Goal: Use online tool/utility: Utilize a website feature to perform a specific function

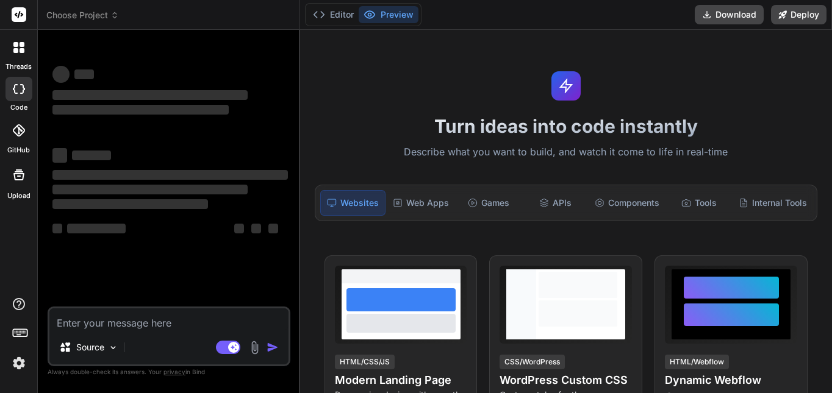
click at [210, 318] on textarea at bounding box center [168, 319] width 239 height 22
click at [21, 357] on img at bounding box center [19, 363] width 21 height 21
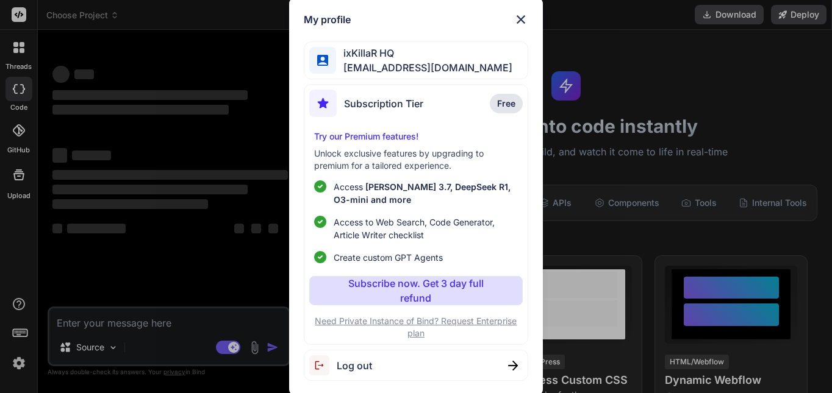
click at [177, 239] on div "My profile ixKillaR HQ ixkillar@gmail.com Subscription Tier Free Try our Premiu…" at bounding box center [416, 196] width 832 height 393
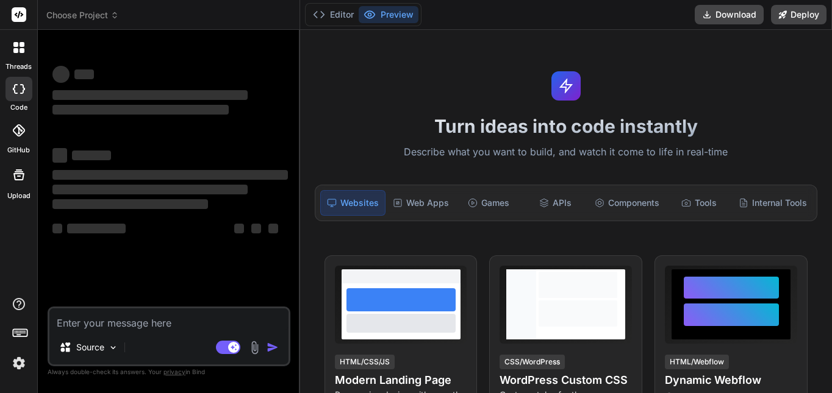
type textarea "x"
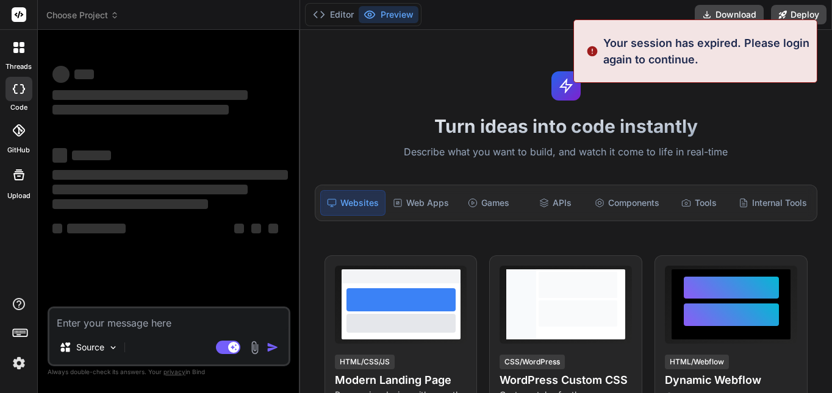
click at [171, 313] on textarea at bounding box center [168, 319] width 239 height 22
paste textarea "Build me a modern React frontend for an AI Voice Generator app. The user should…"
type textarea "Build me a modern React frontend for an AI Voice Generator app. The user should…"
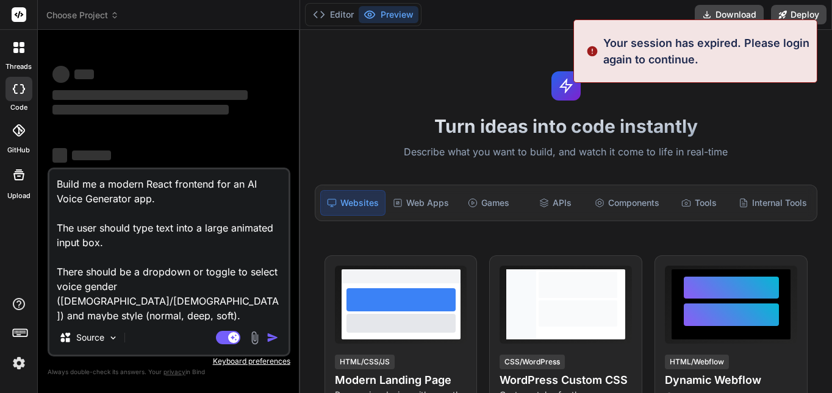
scroll to position [352, 0]
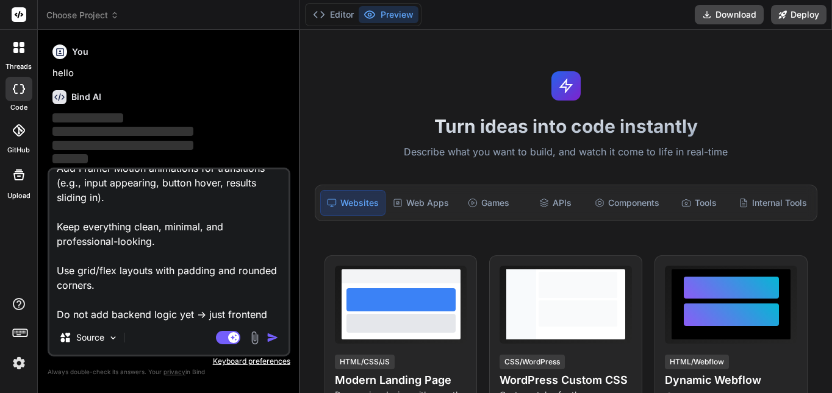
type textarea "x"
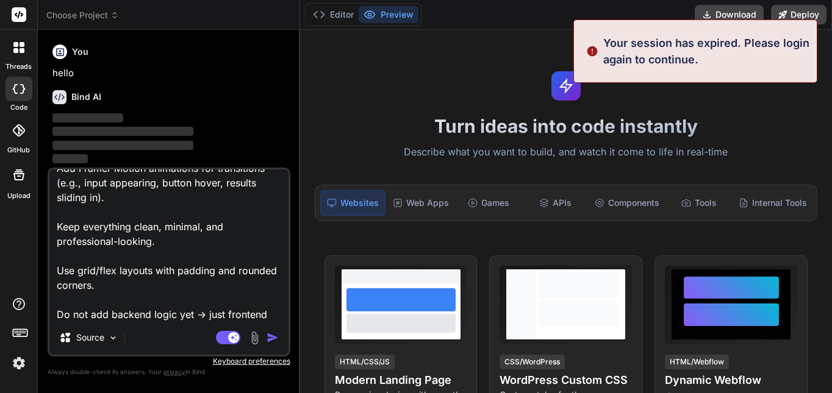
type textarea "Build me a modern React frontend for an AI Voice Generator app. The user should…"
click at [269, 335] on img "button" at bounding box center [272, 338] width 12 height 12
type textarea "x"
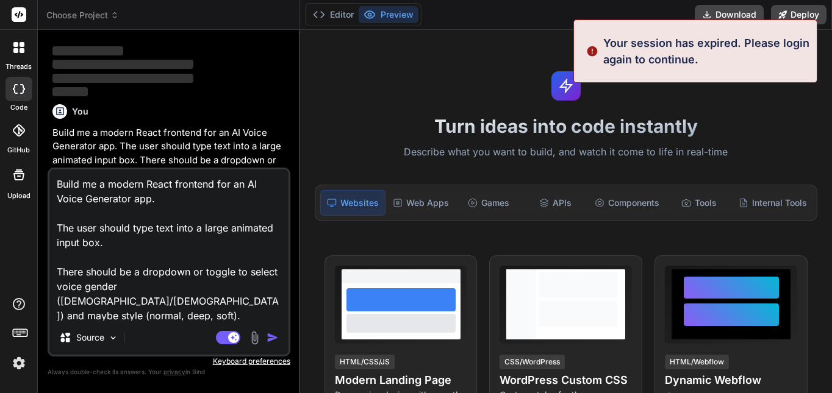
scroll to position [67, 0]
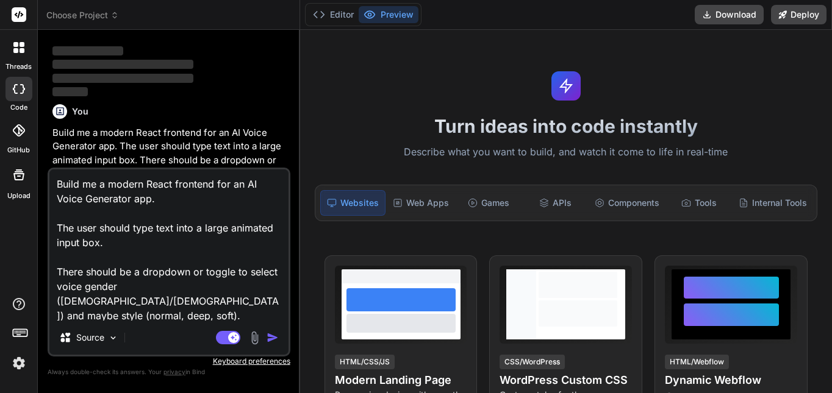
click at [21, 369] on img at bounding box center [19, 363] width 21 height 21
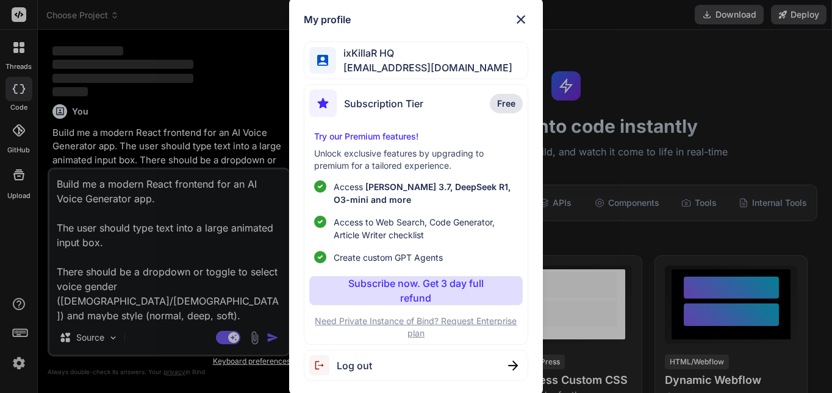
click at [349, 365] on span "Log out" at bounding box center [354, 365] width 35 height 15
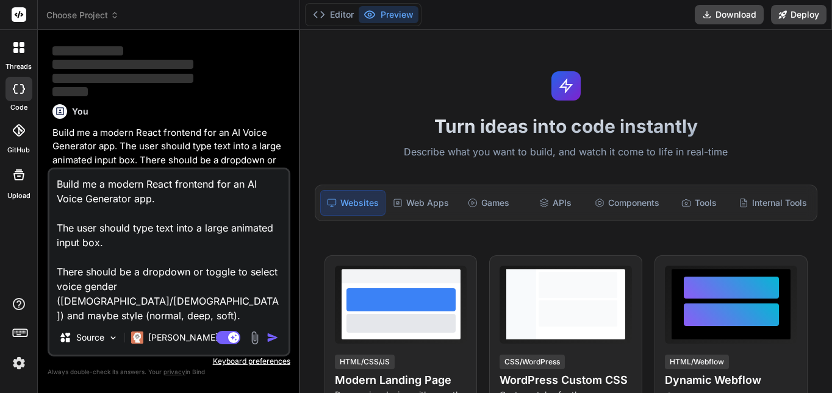
click at [13, 362] on img at bounding box center [19, 363] width 21 height 21
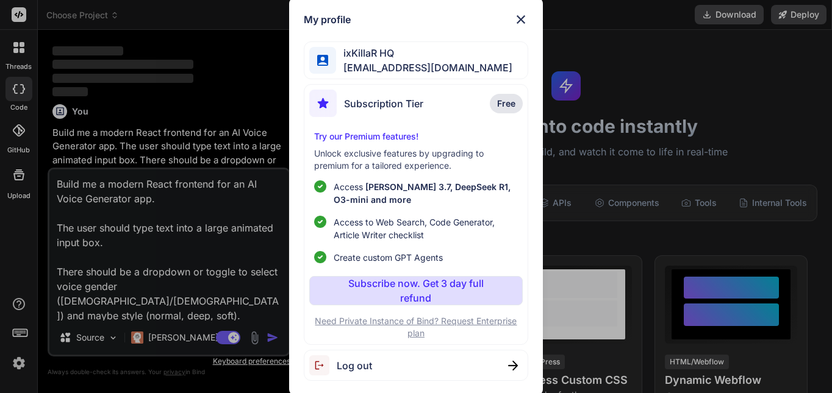
click at [198, 288] on div "My profile ixKillaR HQ ixkillar@gmail.com Subscription Tier Free Try our Premiu…" at bounding box center [416, 196] width 832 height 393
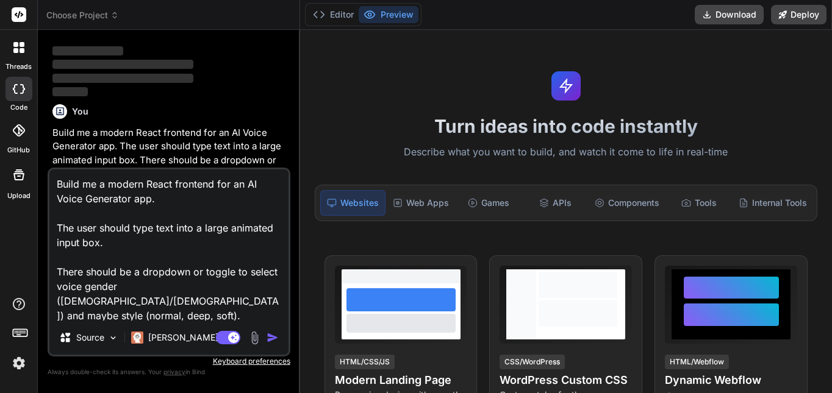
click at [266, 334] on img "button" at bounding box center [272, 338] width 12 height 12
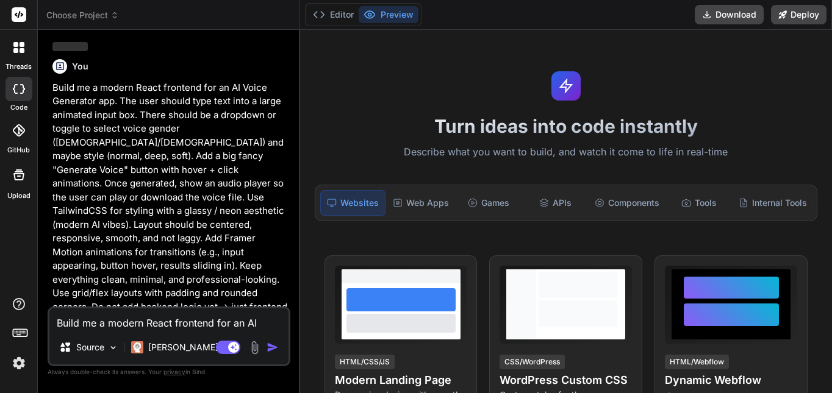
scroll to position [472, 0]
type textarea "x"
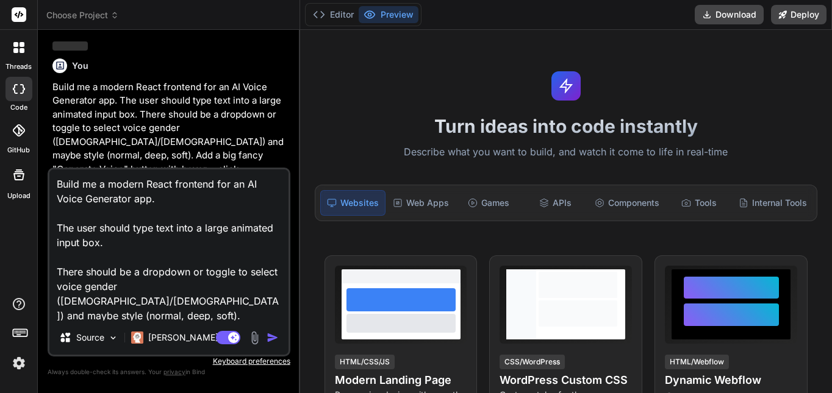
click at [20, 362] on img at bounding box center [19, 363] width 21 height 21
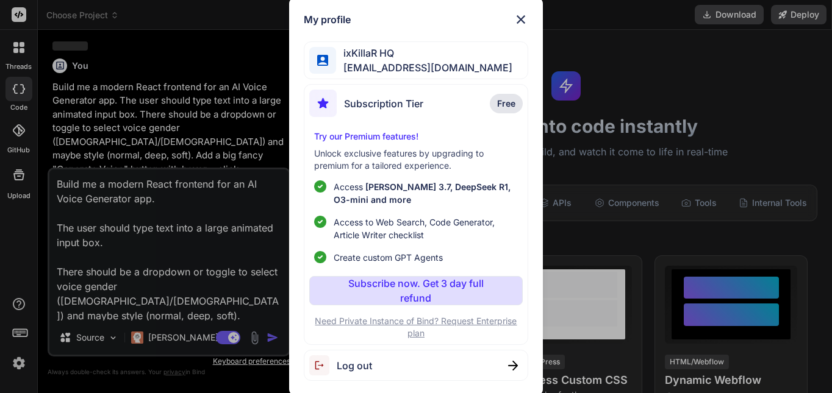
click at [350, 366] on span "Log out" at bounding box center [354, 365] width 35 height 15
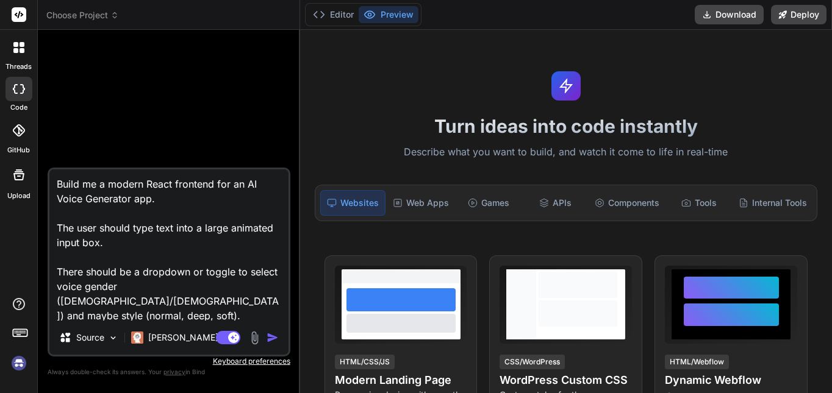
click at [141, 211] on textarea "Build me a modern React frontend for an AI Voice Generator app. The user should…" at bounding box center [168, 244] width 239 height 151
click at [277, 335] on img "button" at bounding box center [272, 338] width 12 height 12
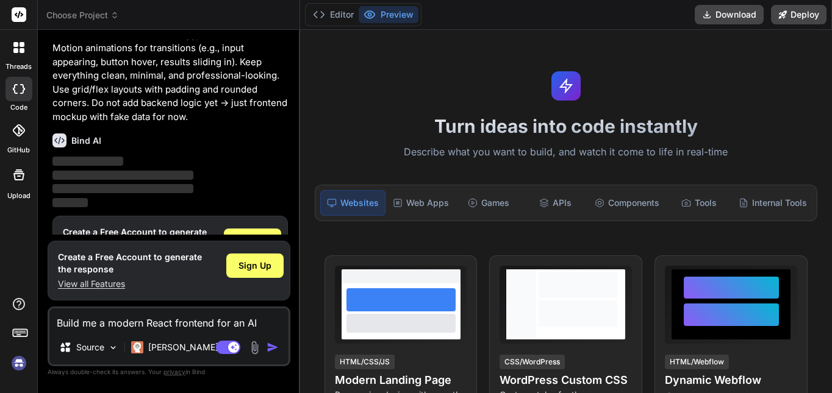
scroll to position [223, 0]
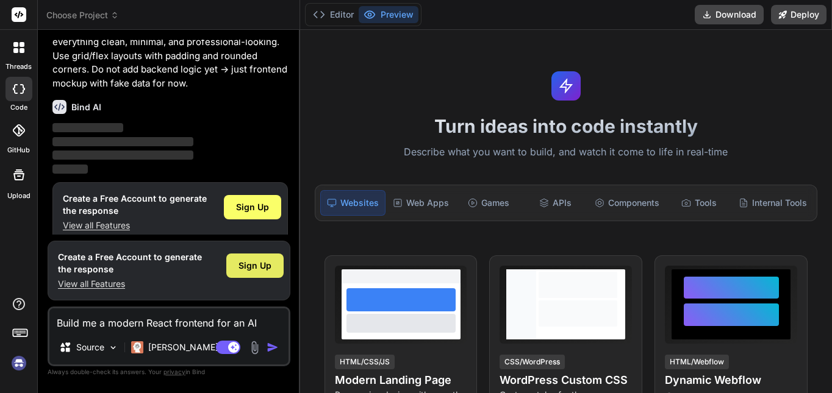
click at [255, 259] on div "Sign Up" at bounding box center [254, 266] width 57 height 24
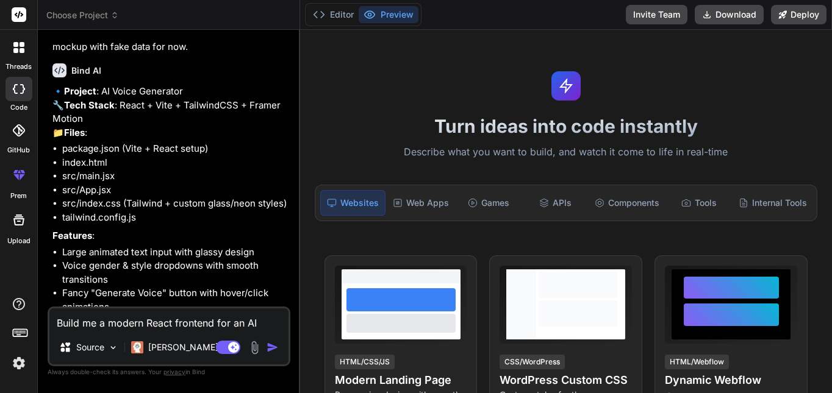
scroll to position [357, 0]
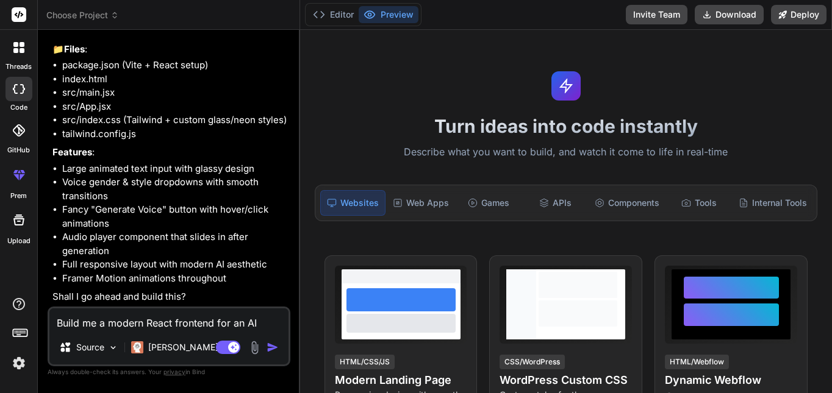
type textarea "x"
click at [171, 314] on textarea "Build me a modern React frontend for an AI Voice Generator app. The user should…" at bounding box center [168, 319] width 239 height 22
type textarea "u"
type textarea "x"
type textarea "ue"
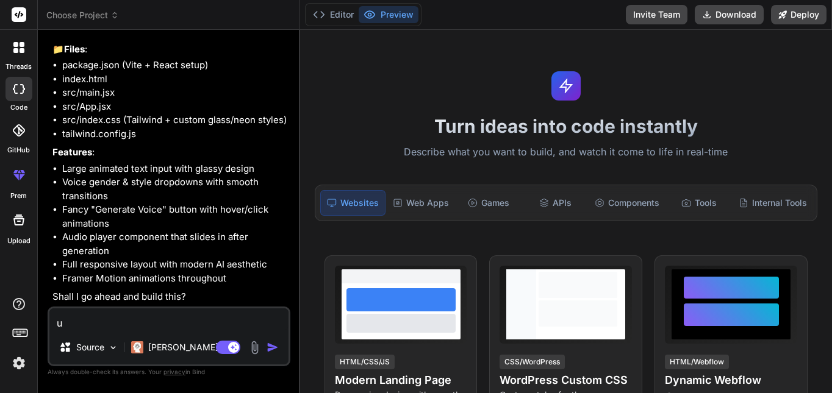
type textarea "x"
type textarea "ues"
type textarea "x"
type textarea "ue"
type textarea "x"
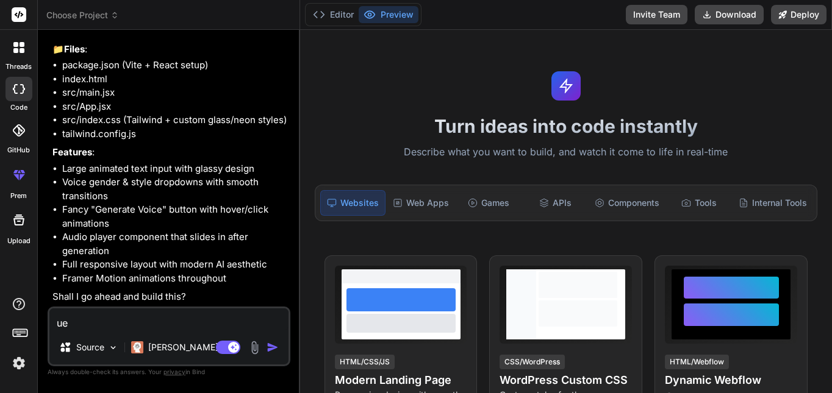
type textarea "u"
type textarea "x"
type textarea "y"
type textarea "x"
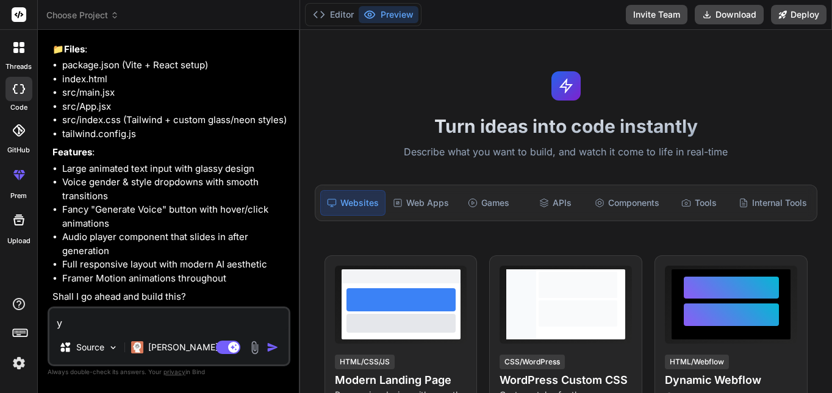
type textarea "ye"
type textarea "x"
type textarea "yes"
type textarea "x"
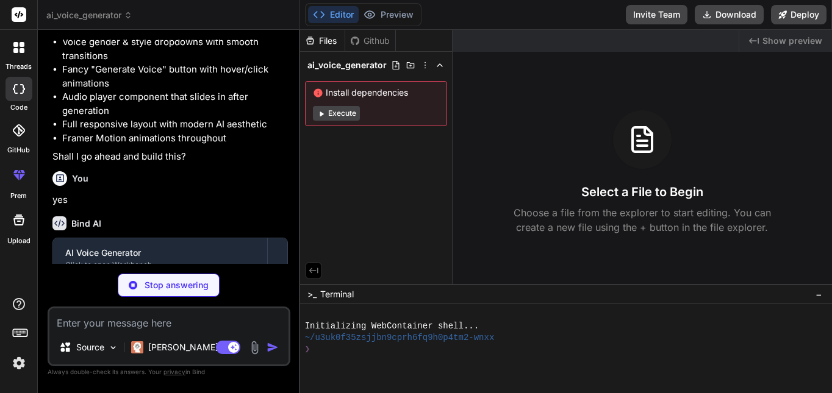
scroll to position [551, 0]
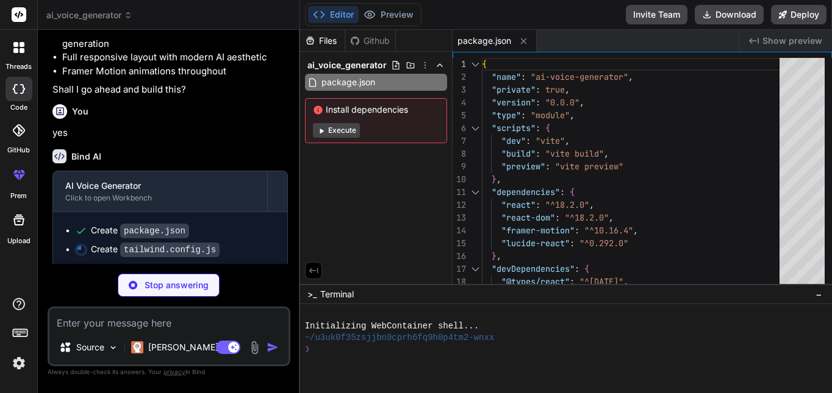
type textarea "x"
type textarea "}, }, }, }, }, plugins: [], }"
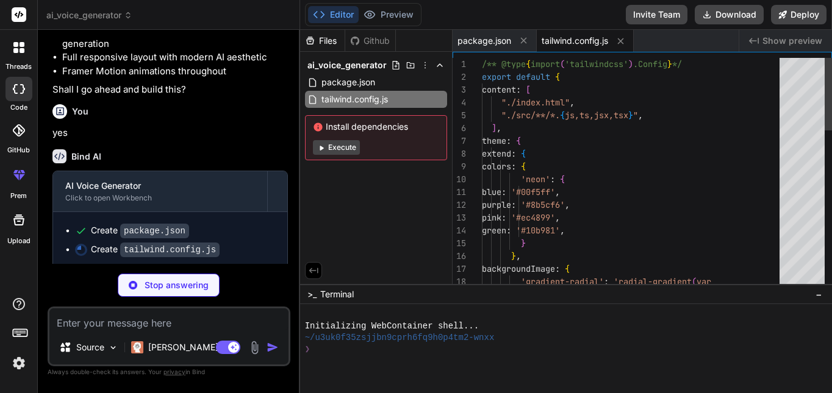
type textarea "x"
type textarea "export default { plugins: { tailwindcss: {}, autoprefixer: {}, }, }"
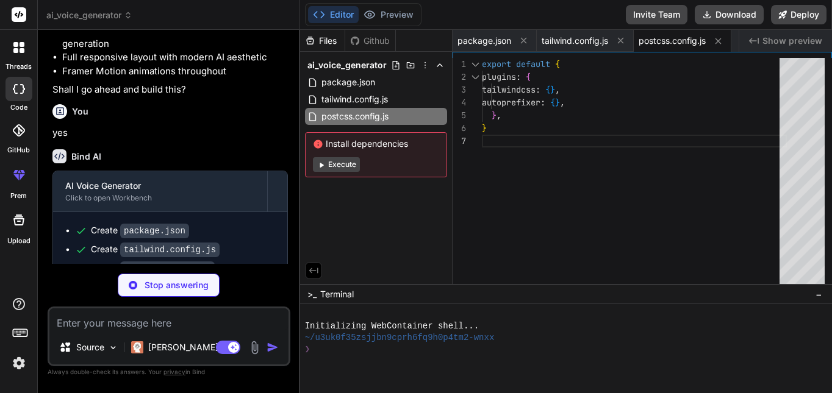
type textarea "x"
type textarea "<div id="root"></div> <script type="module" src="/src/main.jsx"></script> </bod…"
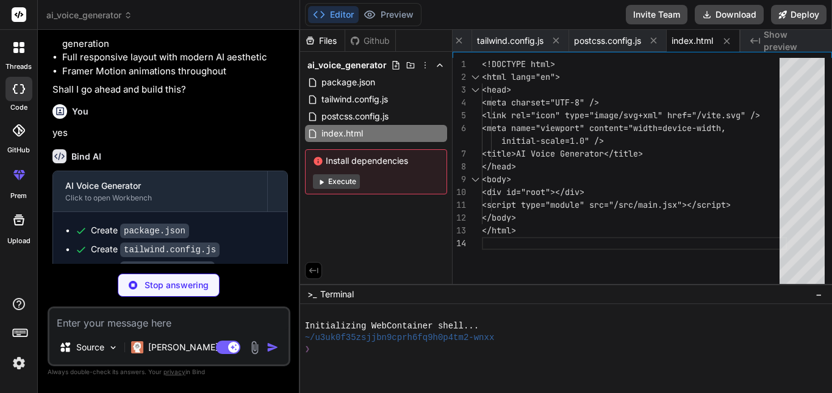
type textarea "x"
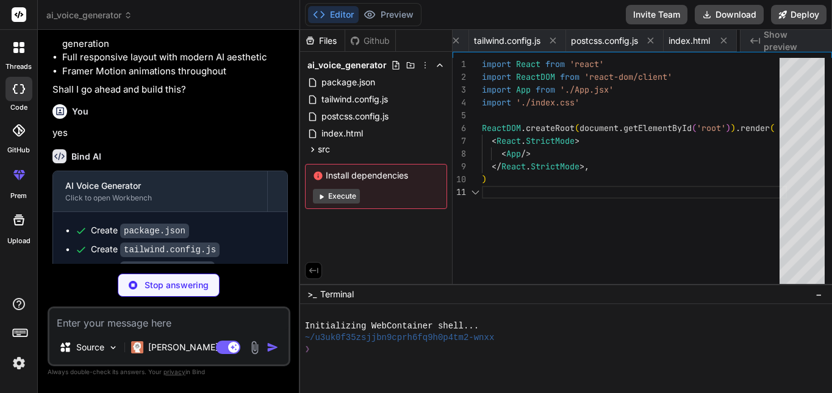
scroll to position [0, 141]
type textarea "x"
type textarea "} }"
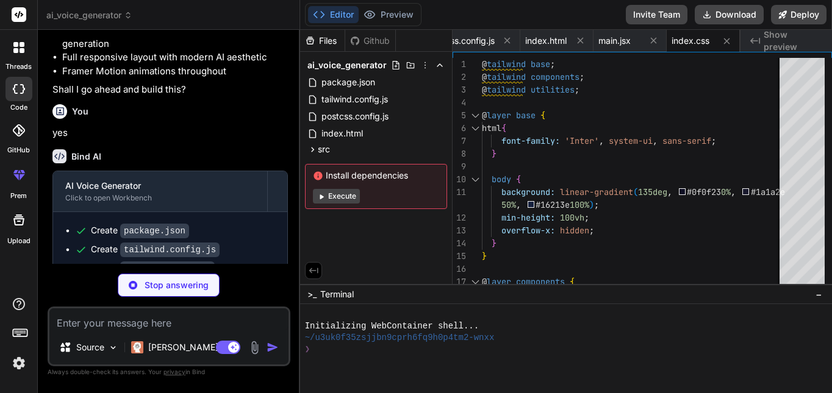
scroll to position [664, 0]
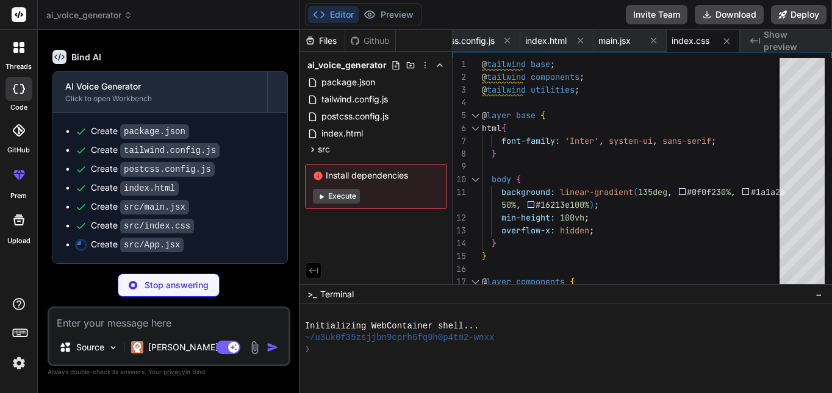
type textarea "x"
type textarea "</div> </div> ); } export default App;"
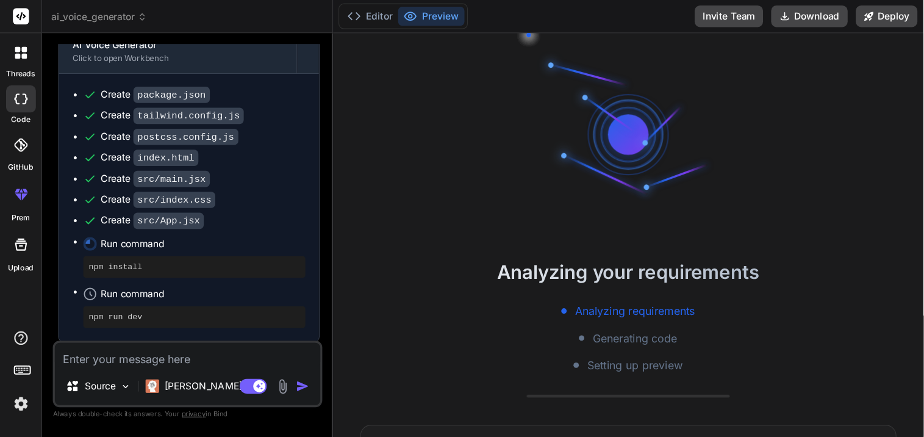
scroll to position [711, 0]
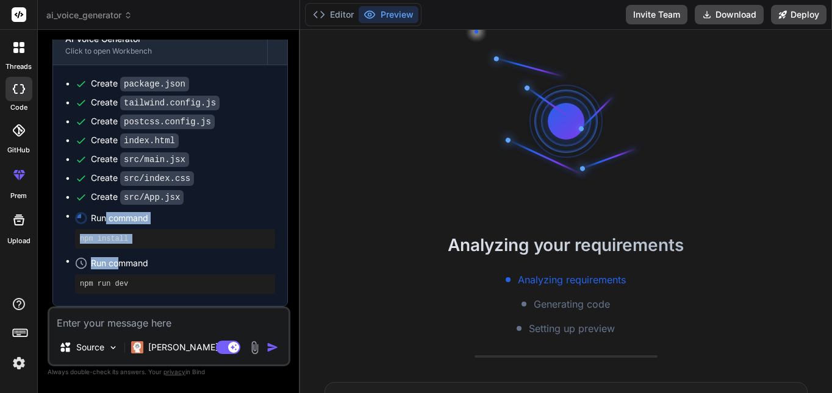
drag, startPoint x: 112, startPoint y: 257, endPoint x: 105, endPoint y: 224, distance: 33.6
click at [105, 224] on ul "Create package.json Create tailwind.config.js Create postcss.config.js Create i…" at bounding box center [170, 185] width 210 height 216
click at [105, 238] on pre "npm install" at bounding box center [175, 239] width 190 height 10
type textarea "x"
type textarea "<AudioPlayer isVisible={showAudioPlayer} /> </div> </div> </div> ); } export de…"
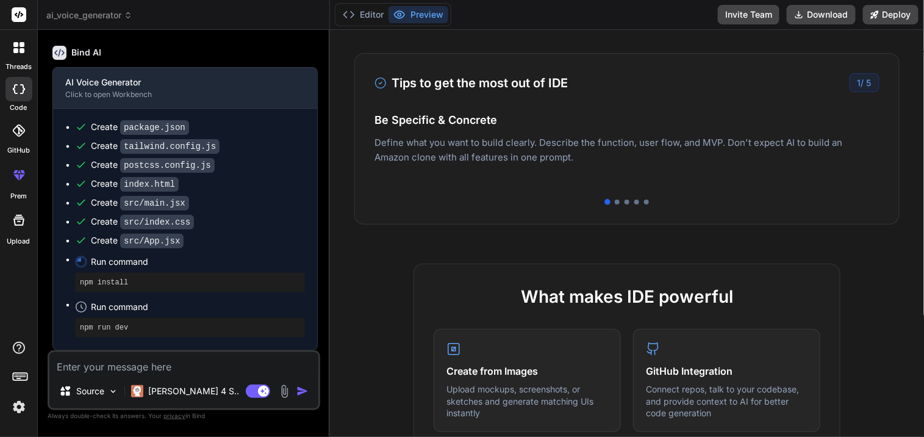
scroll to position [276, 0]
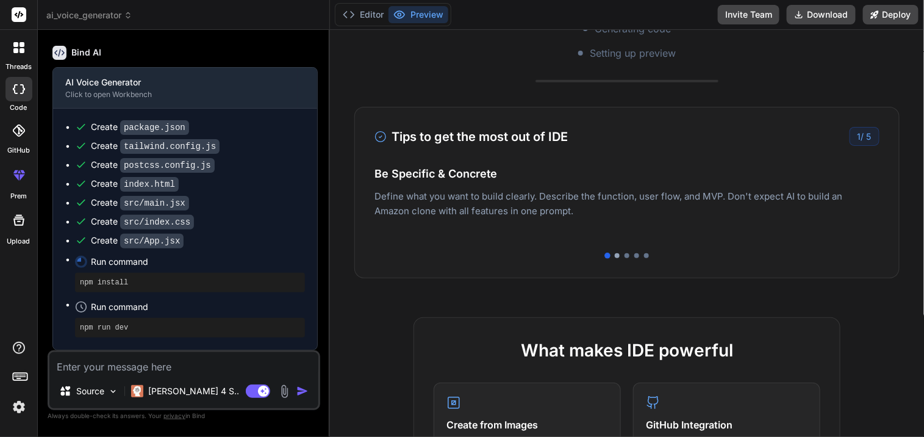
click at [615, 257] on div at bounding box center [617, 255] width 5 height 5
click at [624, 254] on div at bounding box center [626, 255] width 5 height 5
click at [634, 253] on div at bounding box center [636, 255] width 5 height 5
click at [644, 253] on div at bounding box center [646, 255] width 5 height 5
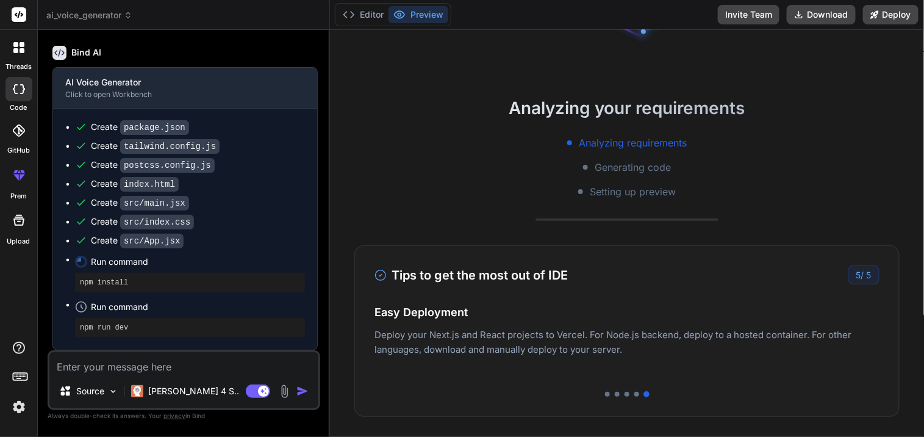
scroll to position [119, 0]
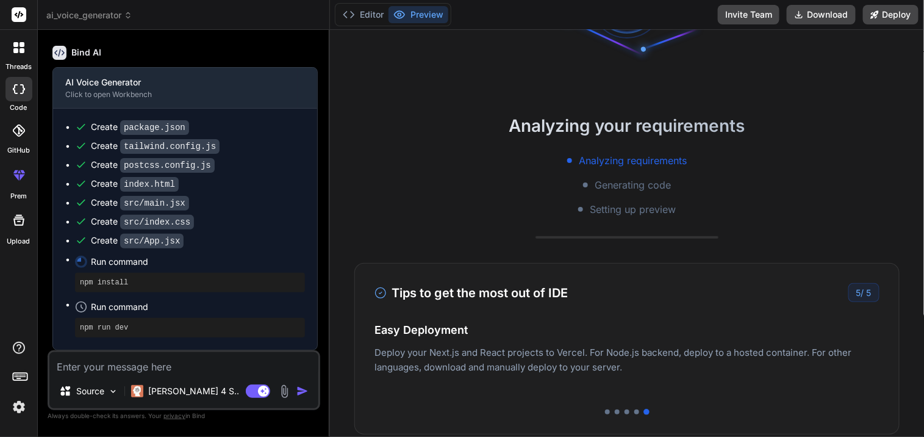
drag, startPoint x: 637, startPoint y: 269, endPoint x: 667, endPoint y: 313, distance: 53.6
click at [667, 313] on div "Tips to get the most out of IDE 5 / 5 Be Specific & Concrete Define what you wa…" at bounding box center [626, 348] width 545 height 171
drag, startPoint x: 667, startPoint y: 313, endPoint x: 672, endPoint y: 321, distance: 8.8
click at [672, 321] on div "Tips to get the most out of IDE 5 / 5 Be Specific & Concrete Define what you wa…" at bounding box center [626, 348] width 545 height 171
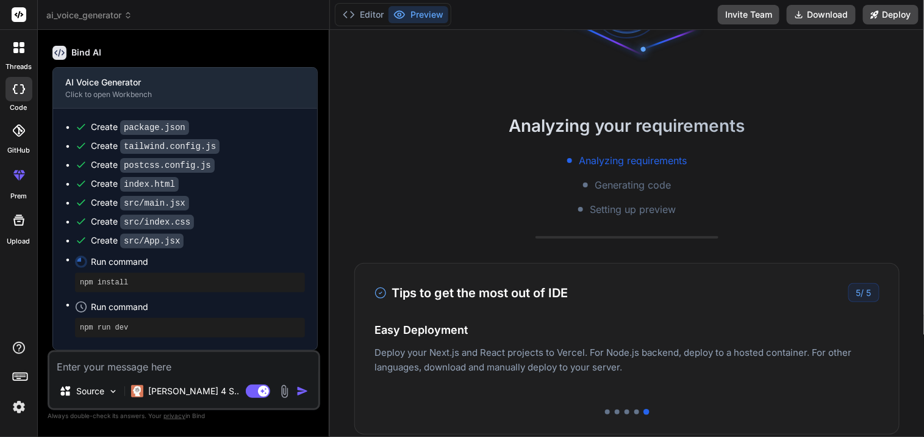
click at [672, 321] on h4 "Easy Deployment" at bounding box center [626, 329] width 505 height 16
drag, startPoint x: 672, startPoint y: 321, endPoint x: 682, endPoint y: 333, distance: 16.1
click at [688, 348] on p "Deploy your Next.js and React projects to Vercel. For Node.js backend, deploy t…" at bounding box center [626, 359] width 505 height 29
click at [712, 388] on div "Be Specific & Concrete Define what you want to build clearly. Describe the func…" at bounding box center [626, 357] width 505 height 73
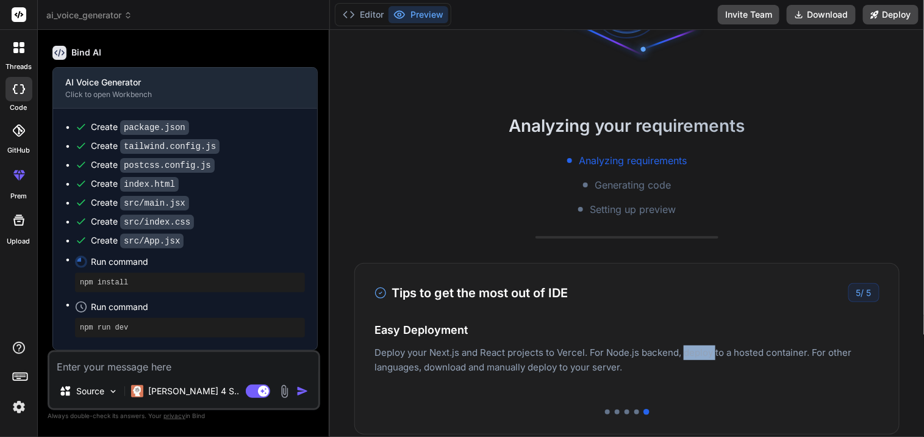
click at [712, 388] on div "Be Specific & Concrete Define what you want to build clearly. Describe the func…" at bounding box center [626, 357] width 505 height 73
click at [660, 327] on h4 "Easy Deployment" at bounding box center [626, 329] width 505 height 16
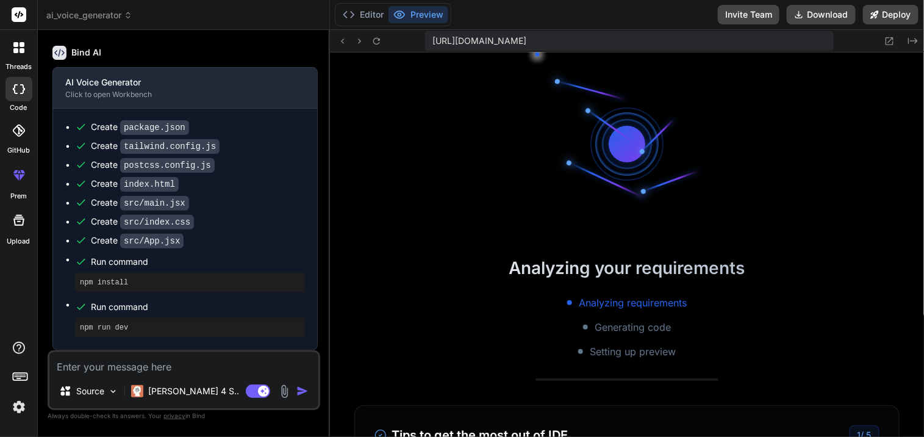
scroll to position [365, 0]
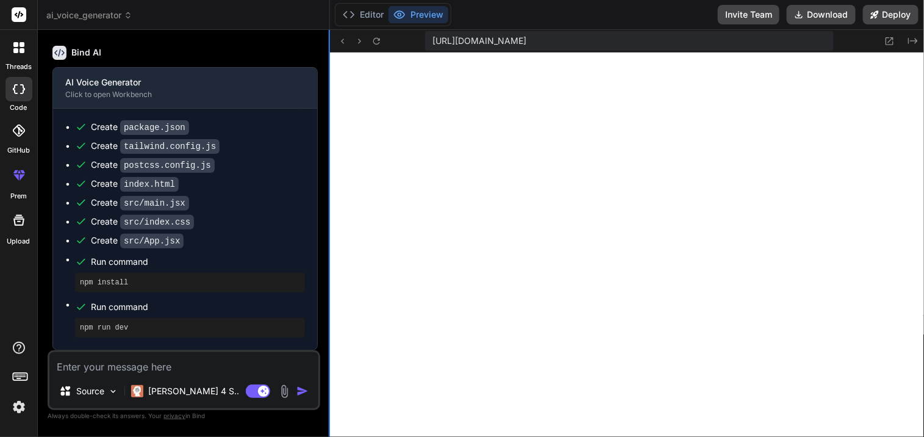
type textarea "x"
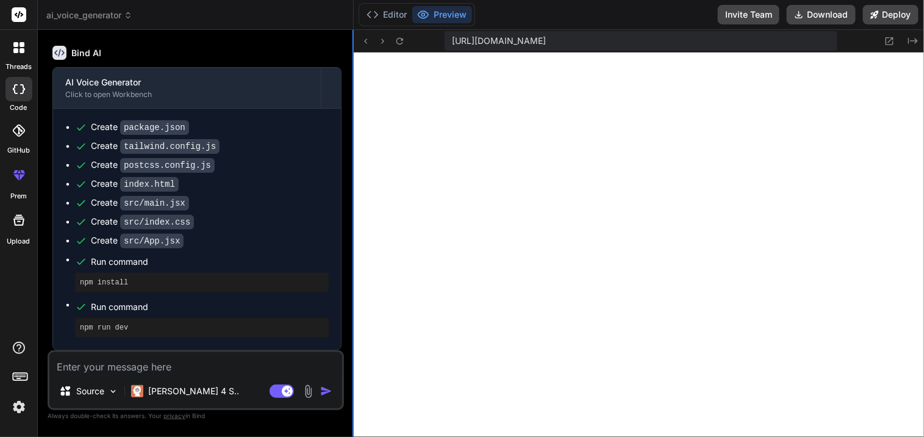
type textarea "</div> ); } export default App;"
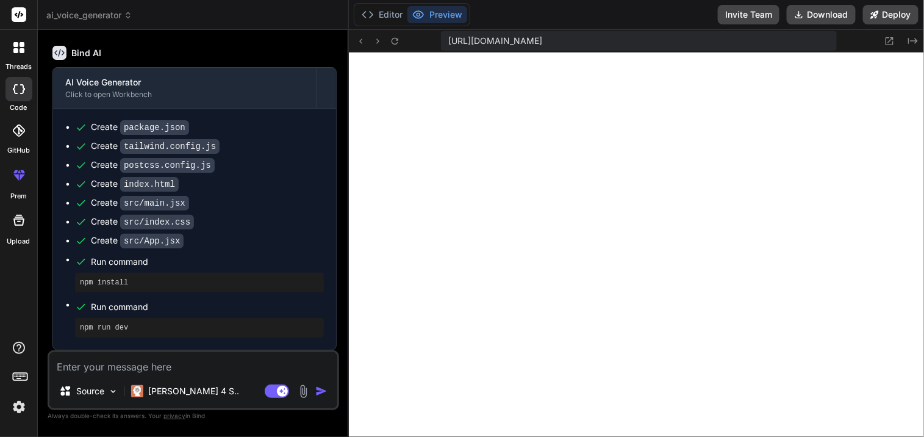
type textarea "x"
type textarea "); } export default App;"
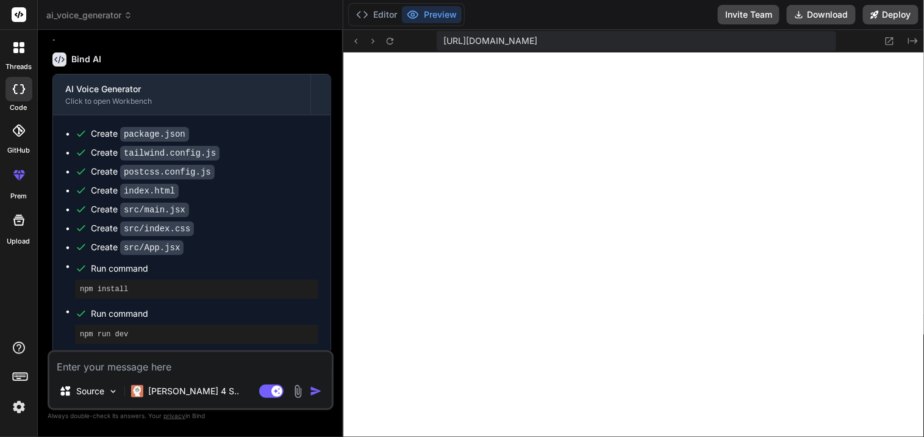
scroll to position [565, 0]
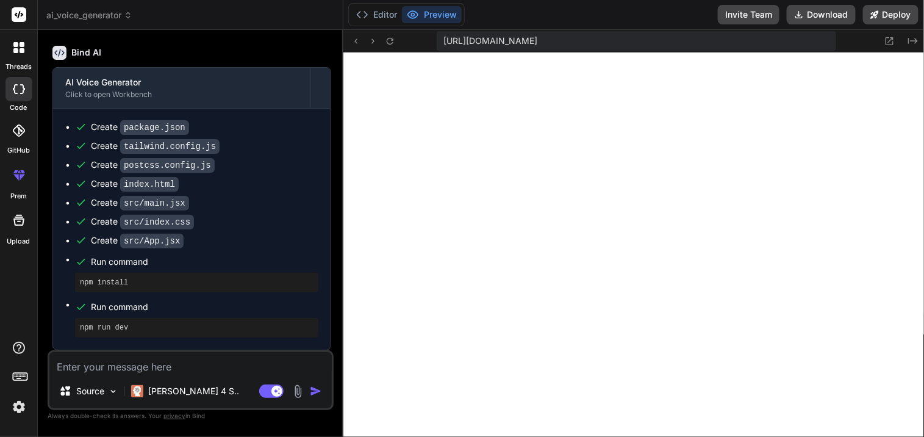
type textarea "x"
type textarea "} export default App;"
type textarea "x"
type textarea "export default App;"
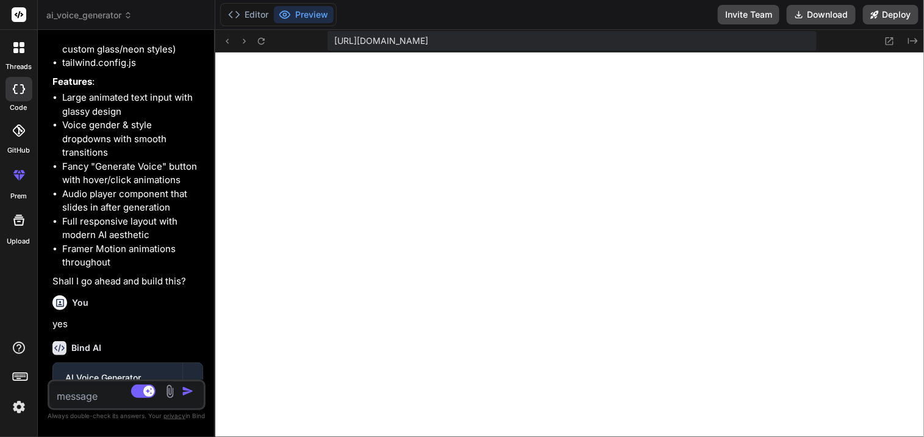
scroll to position [849, 0]
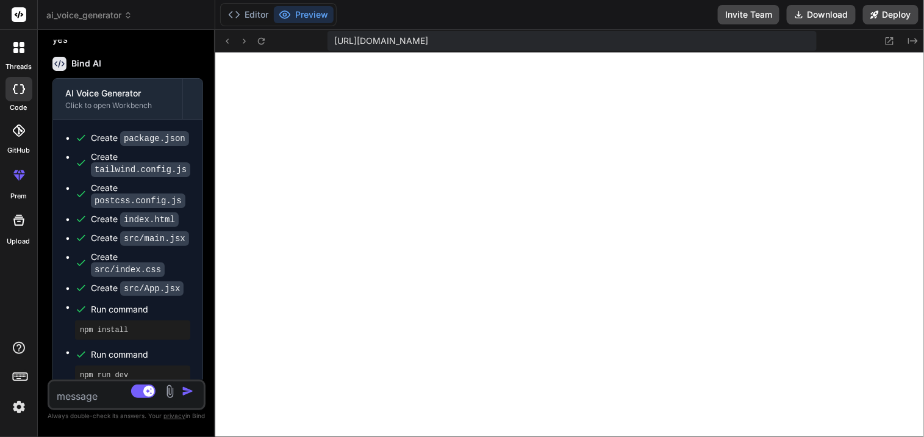
drag, startPoint x: 329, startPoint y: 195, endPoint x: 99, endPoint y: 205, distance: 230.7
click at [99, 205] on div "Bind AI Web Search Created with Pixso. Code Generator You Build me a modern Rea…" at bounding box center [126, 233] width 177 height 407
click at [261, 9] on button "Editor" at bounding box center [248, 14] width 51 height 17
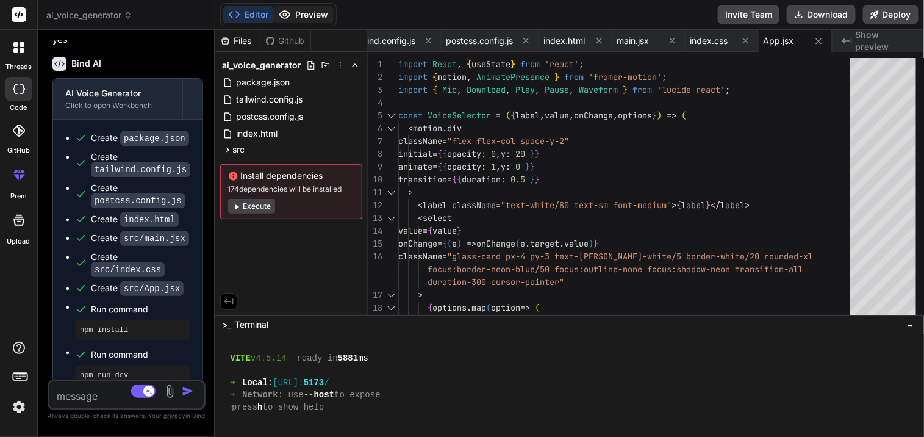
click at [328, 9] on button "Preview" at bounding box center [304, 14] width 60 height 17
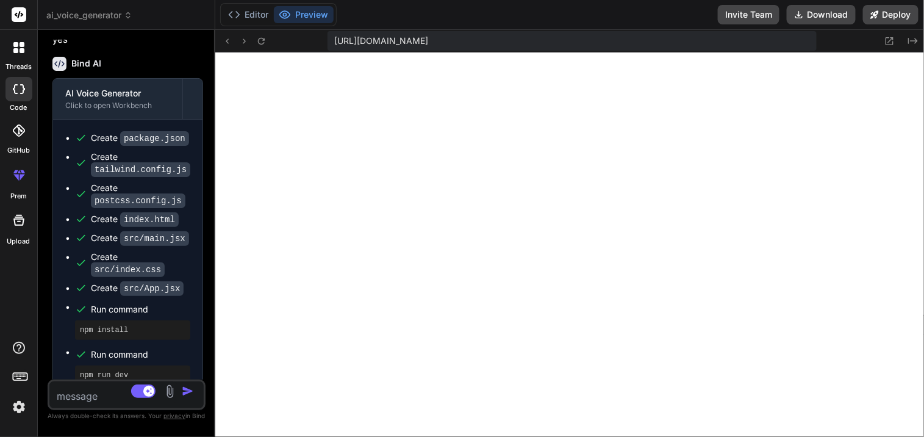
click at [74, 387] on textarea at bounding box center [113, 392] width 128 height 22
type textarea "t"
type textarea "x"
type textarea "th"
type textarea "x"
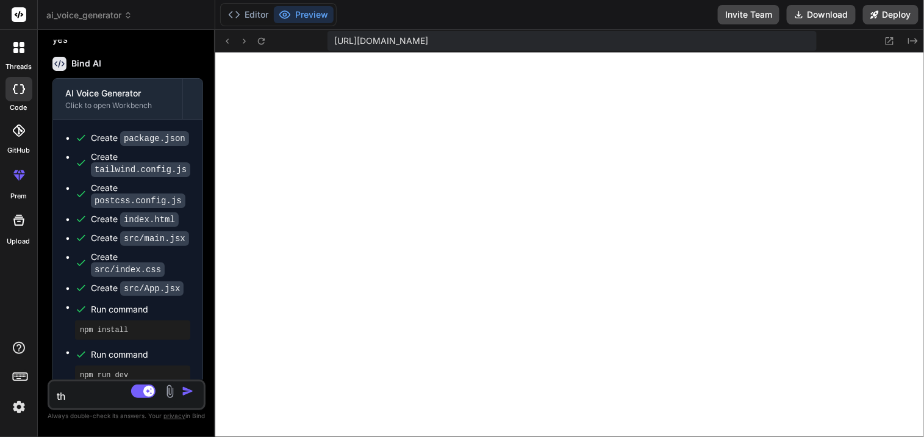
type textarea "the"
type textarea "x"
type textarea "the"
type textarea "x"
type textarea "the p"
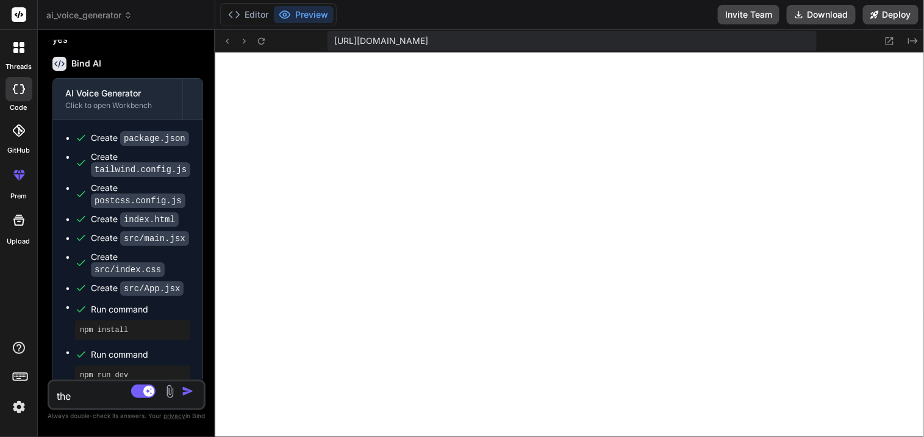
type textarea "x"
type textarea "the pr"
type textarea "x"
type textarea "the pre"
type textarea "x"
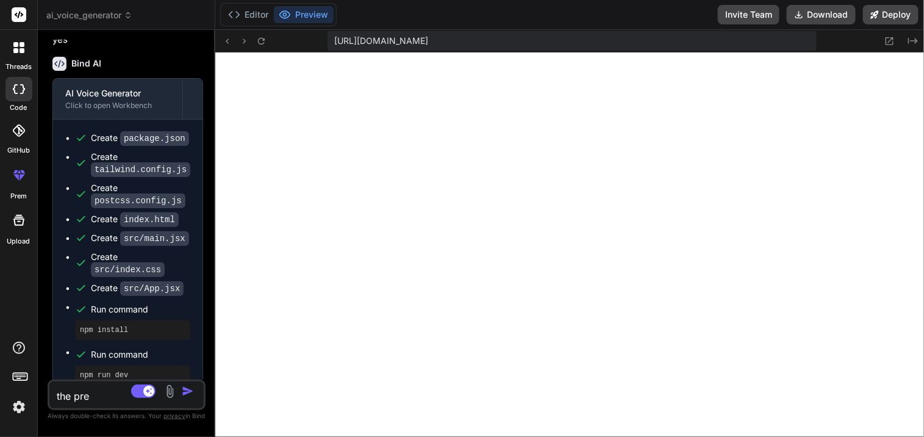
type textarea "the prev"
type textarea "x"
type textarea "the previ"
type textarea "x"
type textarea "the previe"
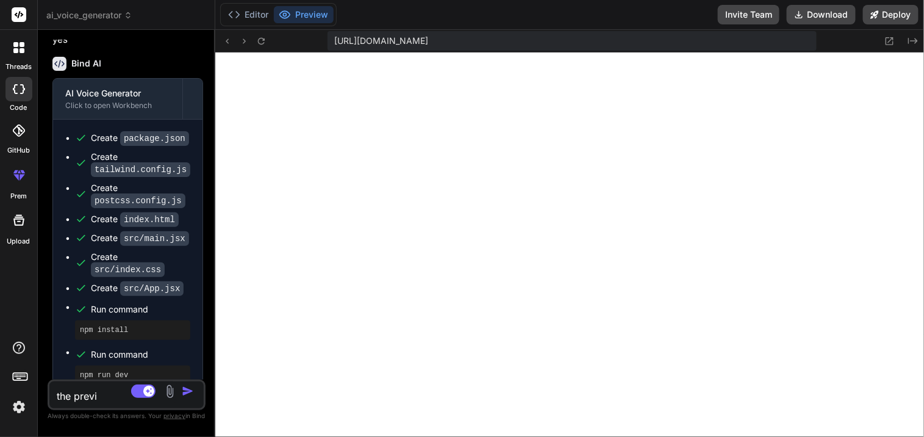
type textarea "x"
type textarea "the preview"
type textarea "x"
type textarea "the preview"
type textarea "x"
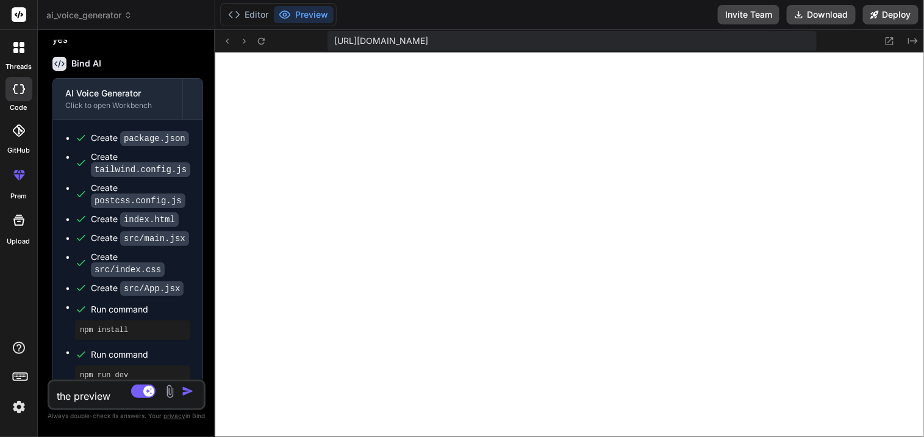
type textarea "the preview i"
type textarea "x"
type textarea "the preview is"
type textarea "x"
type textarea "the preview is"
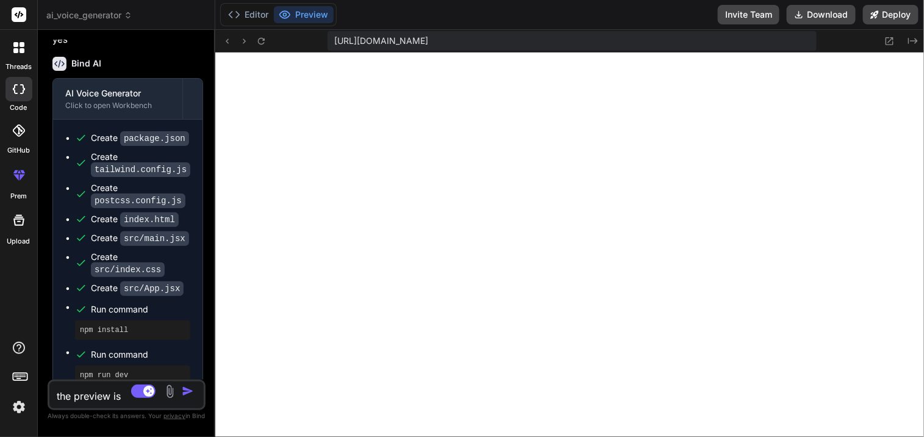
type textarea "x"
type textarea "the preview is t"
type textarea "x"
type textarea "the preview is ta"
type textarea "x"
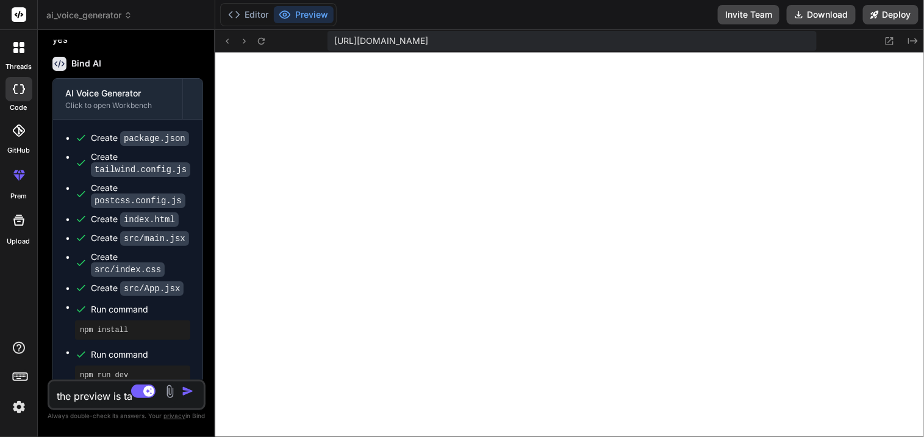
type textarea "the preview is tak"
type textarea "x"
type textarea "the preview is taki"
type textarea "x"
type textarea "the preview is takin"
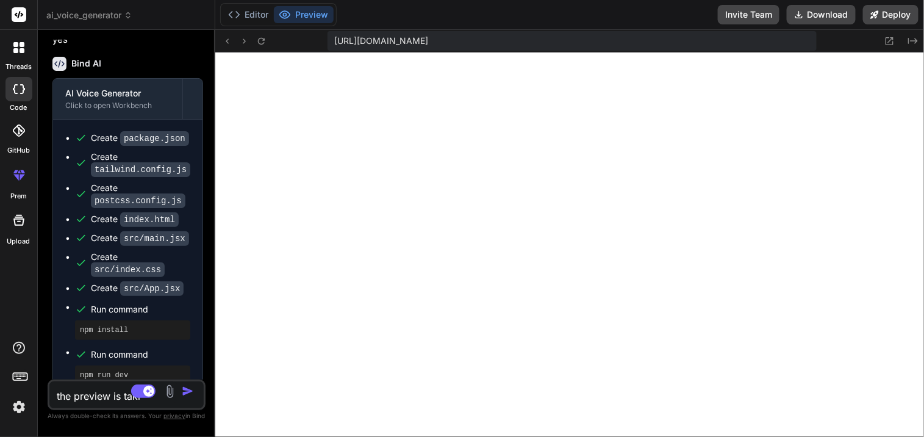
type textarea "x"
type textarea "the preview is taking"
type textarea "x"
type textarea "the preview is taking"
type textarea "x"
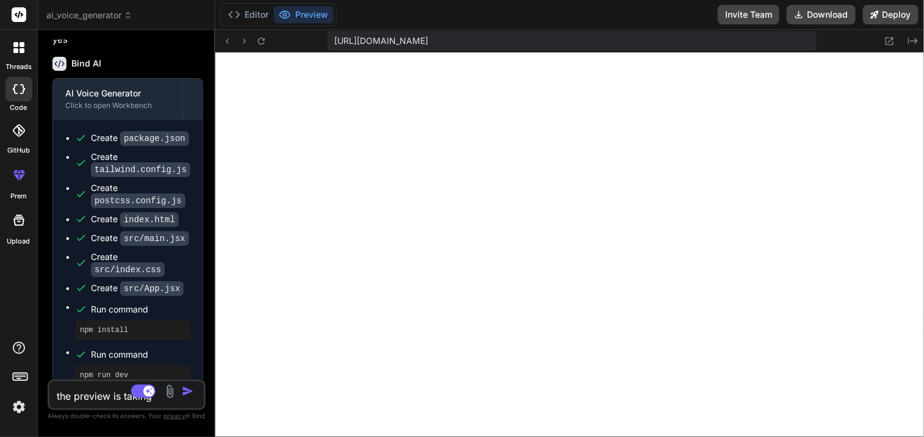
type textarea "the preview is taking s"
type textarea "x"
type textarea "the preview is taking so"
type textarea "x"
type textarea "the preview is taking [PERSON_NAME]"
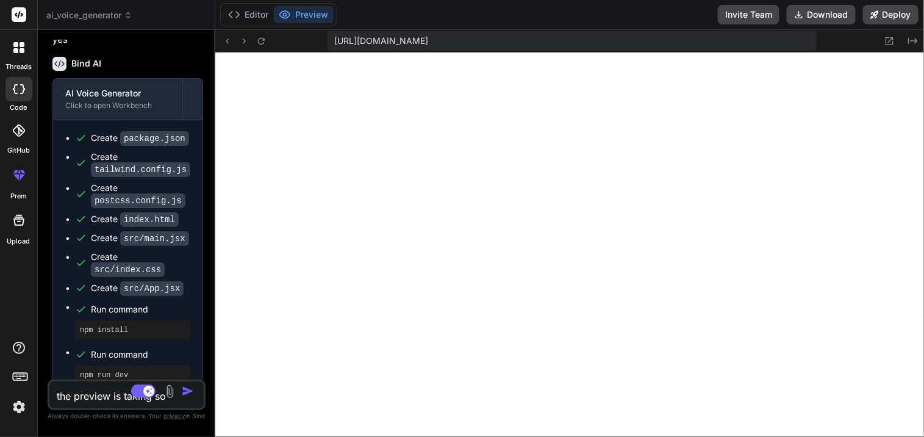
type textarea "x"
type textarea "the preview is taking sooo"
type textarea "x"
type textarea "the preview is taking soooo"
type textarea "x"
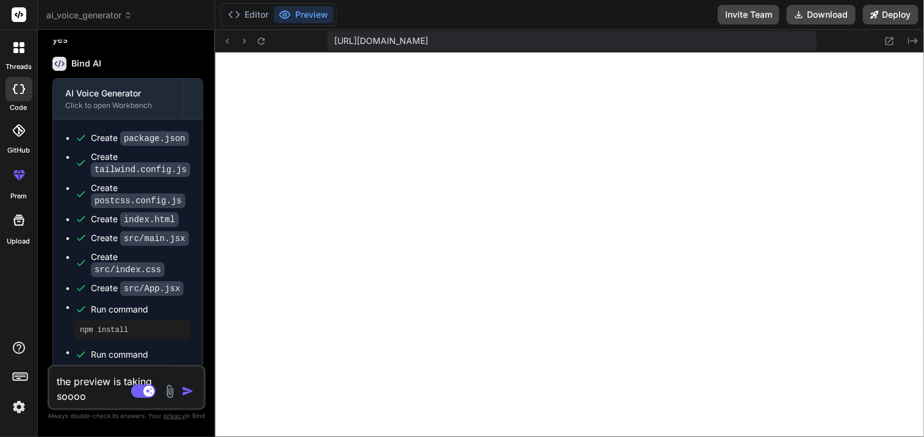
type textarea "the preview is taking sooooo"
type textarea "x"
type textarea "the preview is taking sooooooo"
type textarea "x"
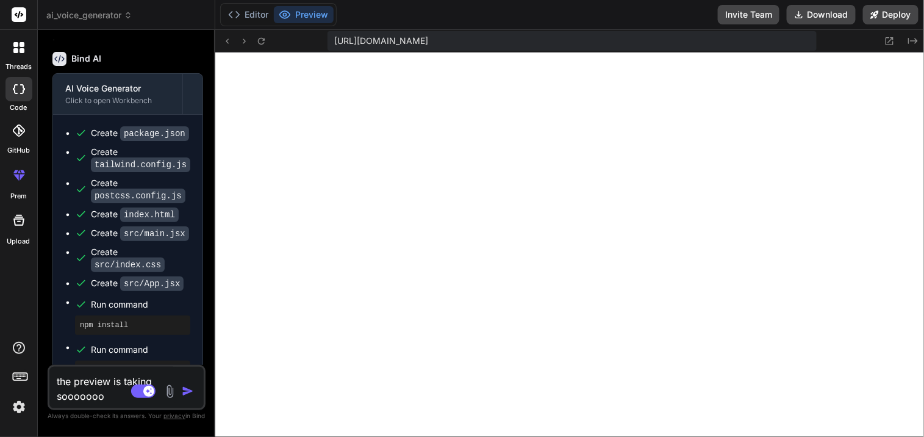
type textarea "the preview is taking soooooooo"
type textarea "x"
type textarea "the preview is taking sooooooooo"
type textarea "x"
type textarea "the preview is taking soooooooooo"
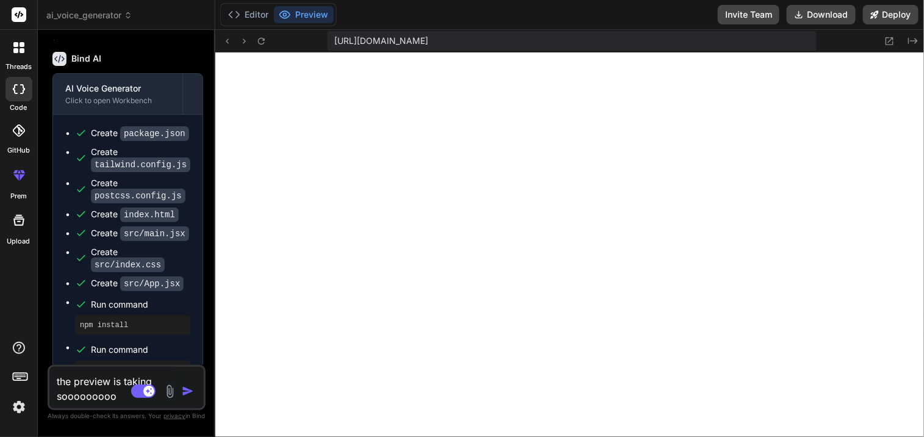
type textarea "x"
type textarea "the preview is taking sooooooooooo"
type textarea "x"
type textarea "the preview is taking soooooooooooo"
type textarea "x"
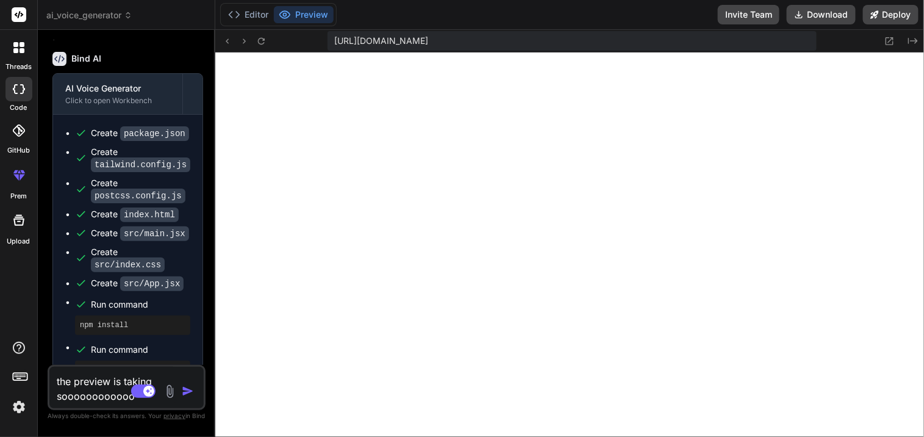
type textarea "the preview is taking sooooooooooooo"
type textarea "x"
type textarea "the preview is taking soooooooooooooo"
type textarea "x"
type textarea "the preview is taking sooooooooooooooo"
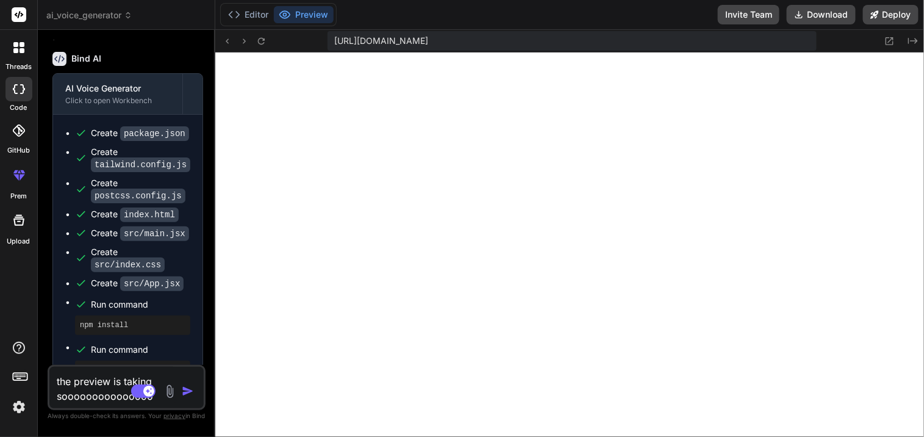
type textarea "x"
type textarea "the preview is taking sooooooooooooooo"
type textarea "x"
type textarea "the preview is taking sooooooooooooooo m"
type textarea "x"
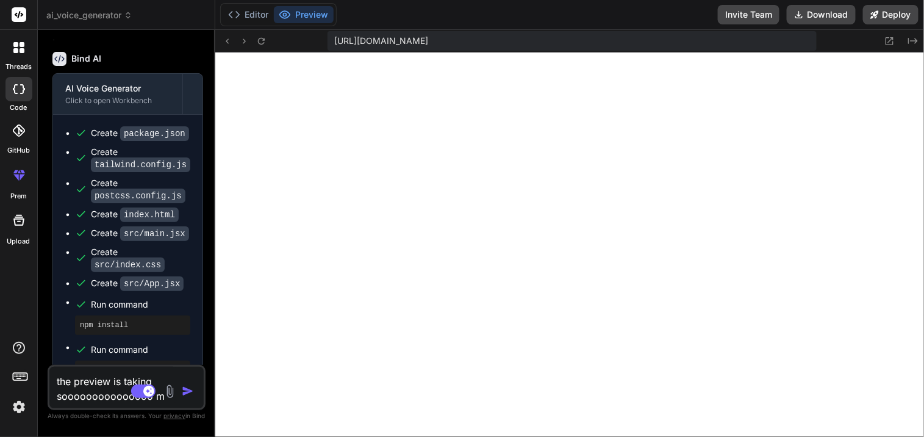
type textarea "the preview is taking sooooooooooooooo"
type textarea "x"
type textarea "the preview is taking sooooooooooooooo l"
type textarea "x"
type textarea "the preview is taking sooooooooooooooo lo"
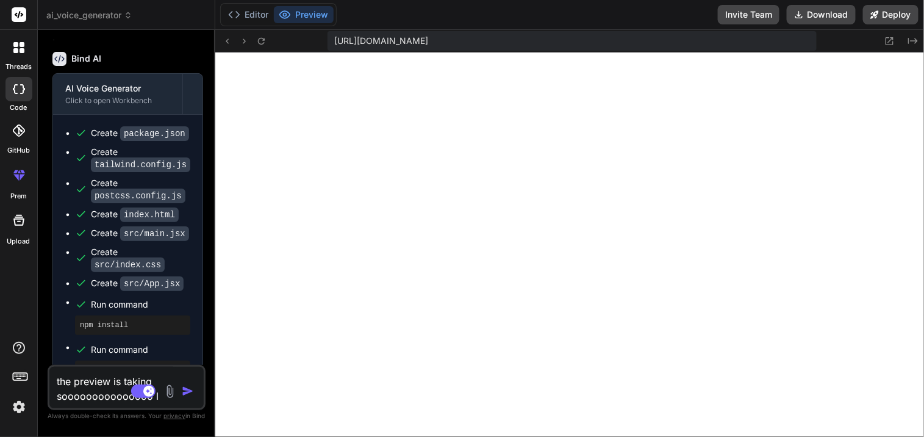
type textarea "x"
type textarea "the preview is taking sooooooooooooooo lon"
type textarea "x"
type textarea "the preview is taking sooooooooooooooo long"
type textarea "x"
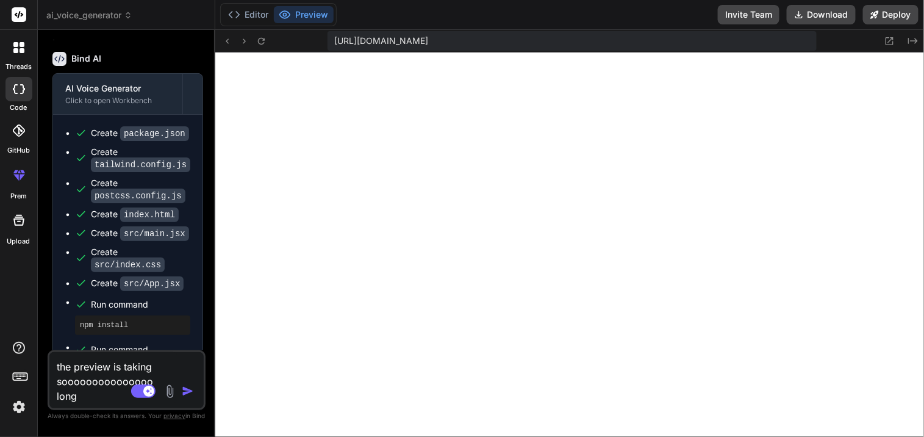
type textarea "the preview is taking sooooooooooooooo long"
type textarea "x"
type textarea "the preview is taking sooooooooooooooo long t"
type textarea "x"
type textarea "the preview is taking sooooooooooooooo long to"
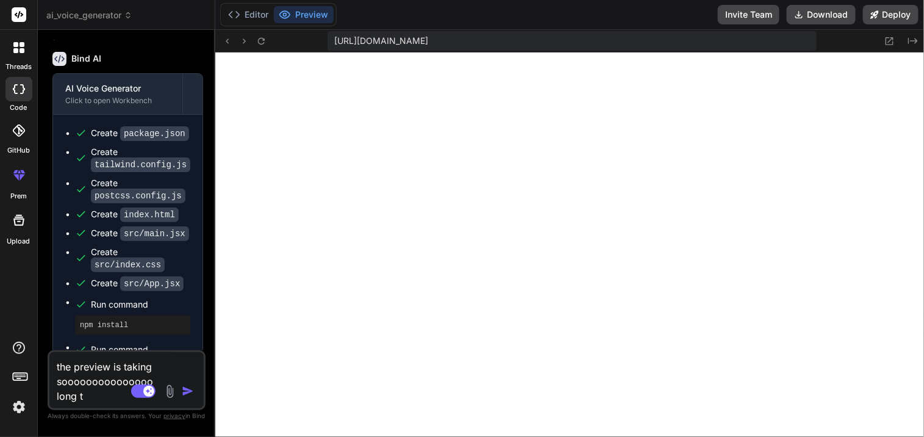
type textarea "x"
type textarea "the preview is taking sooooooooooooooo long to"
type textarea "x"
type textarea "the preview is taking sooooooooooooooo long to l"
type textarea "x"
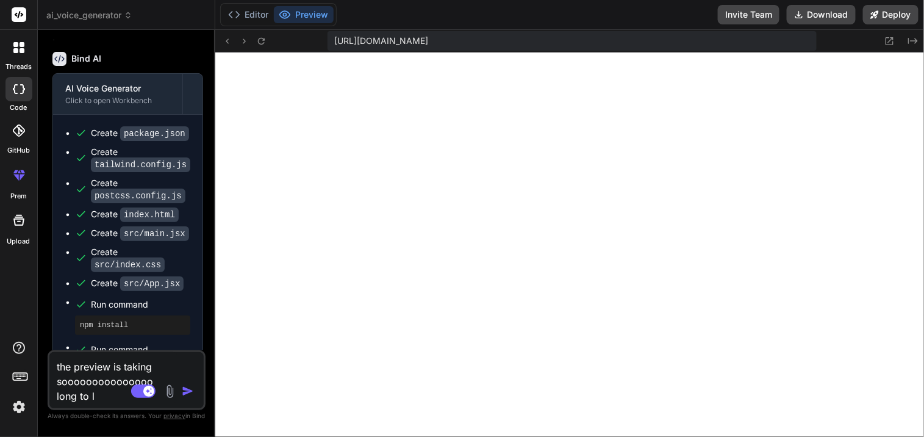
type textarea "the preview is taking sooooooooooooooo long to lo"
type textarea "x"
type textarea "the preview is taking sooooooooooooooo long to loa"
type textarea "x"
type textarea "the preview is taking sooooooooooooooo long to load"
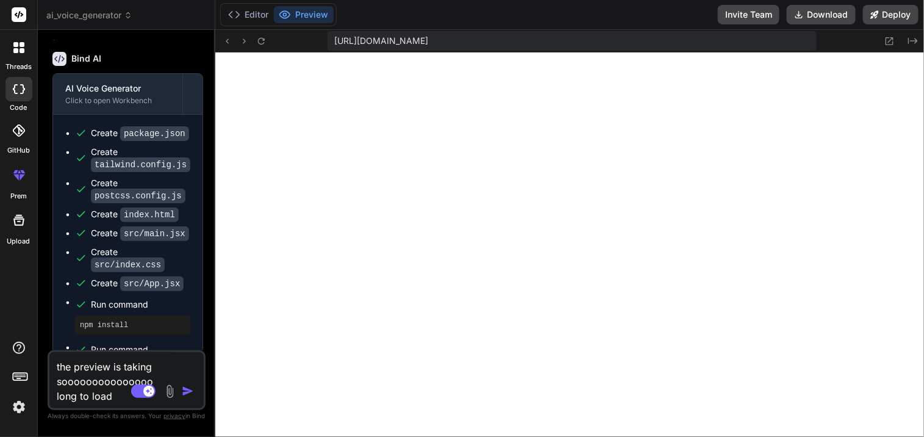
type textarea "x"
type textarea "the preview is taking sooooooooooooooo long to load"
type textarea "x"
type textarea "the preview is taking sooooooooooooooo long to load ."
type textarea "x"
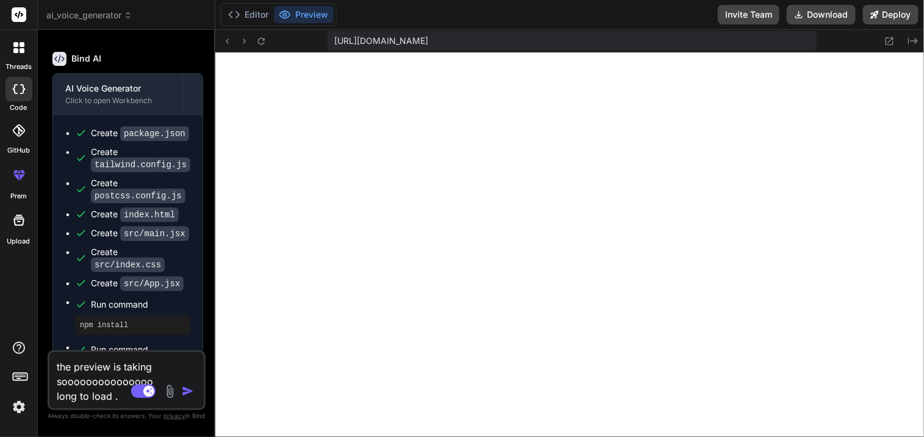
type textarea "the preview is taking sooooooooooooooo long to load .."
type textarea "x"
type textarea "the preview is taking sooooooooooooooo long to load ..."
type textarea "x"
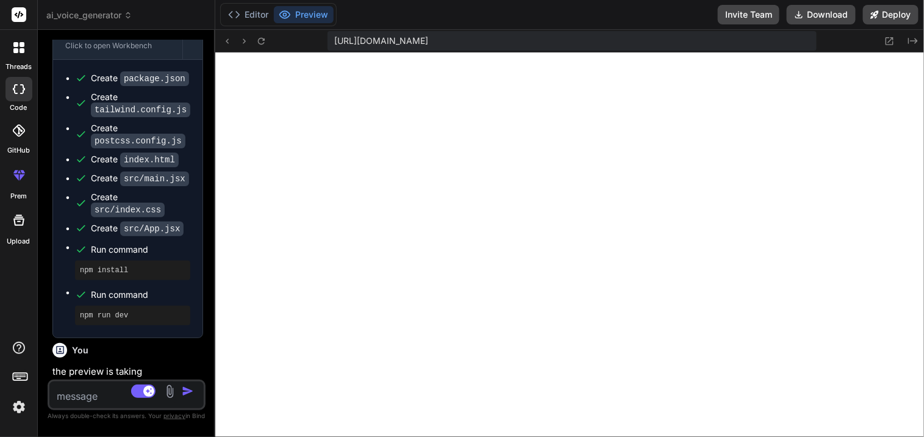
scroll to position [1003, 0]
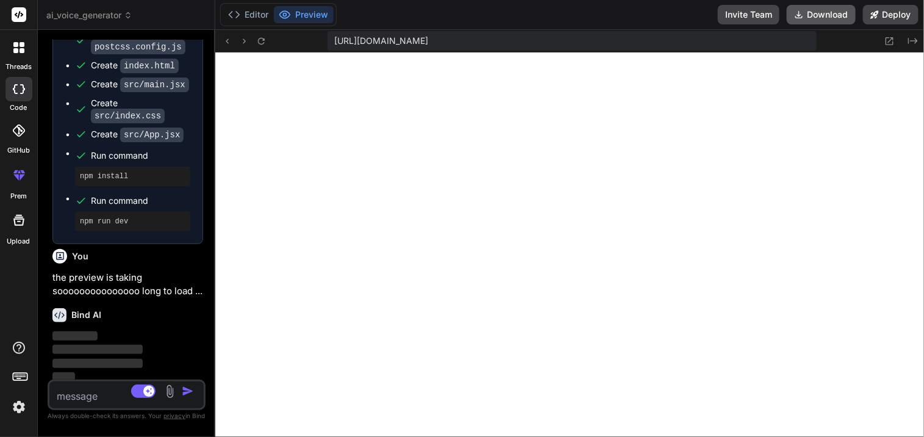
click at [821, 10] on button "Download" at bounding box center [820, 15] width 69 height 20
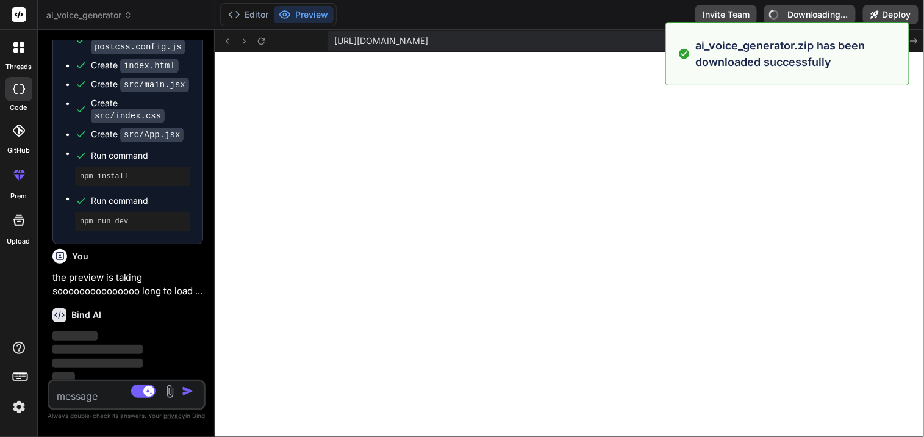
type textarea "x"
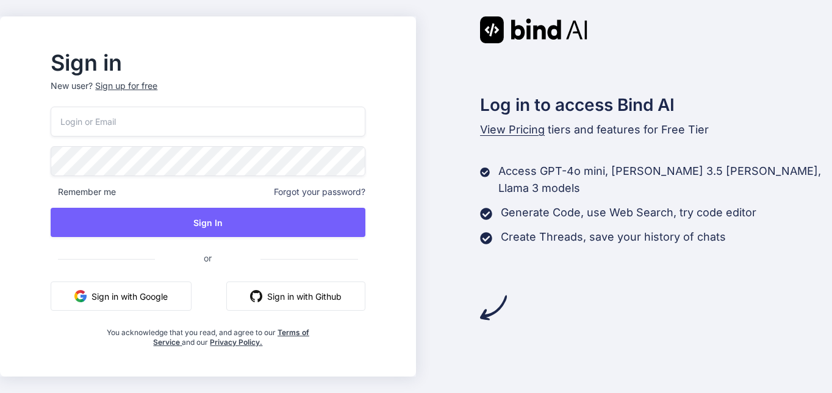
click at [306, 118] on input "email" at bounding box center [208, 122] width 314 height 30
type input "n"
click at [184, 299] on button "Sign in with Google" at bounding box center [121, 296] width 141 height 29
